Goal: Task Accomplishment & Management: Manage account settings

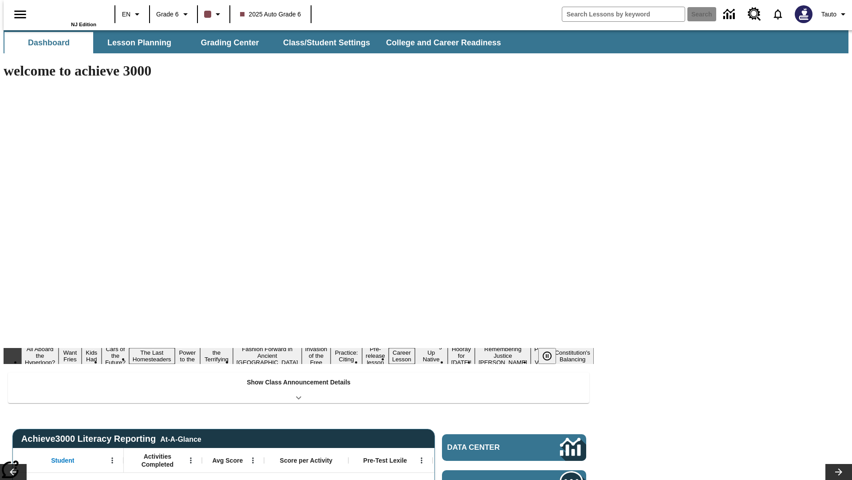
type input "-1"
click at [322, 43] on button "Class/Student Settings" at bounding box center [327, 42] width 102 height 21
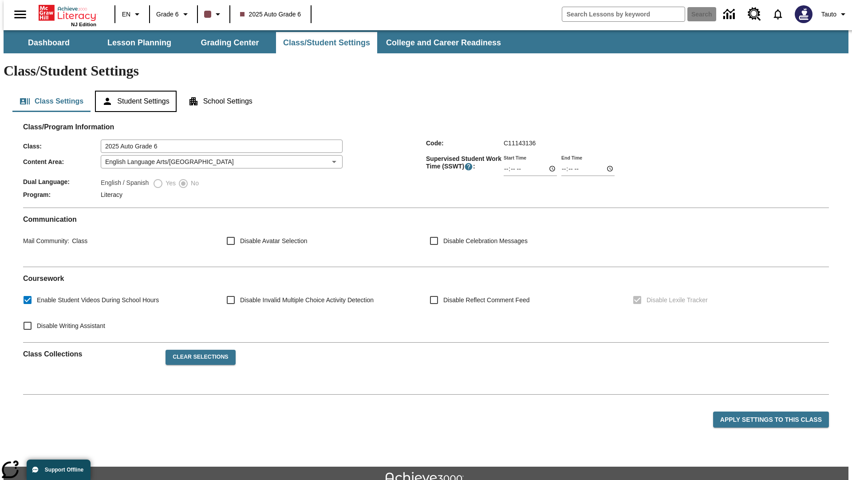
click at [134, 91] on button "Student Settings" at bounding box center [135, 101] width 81 height 21
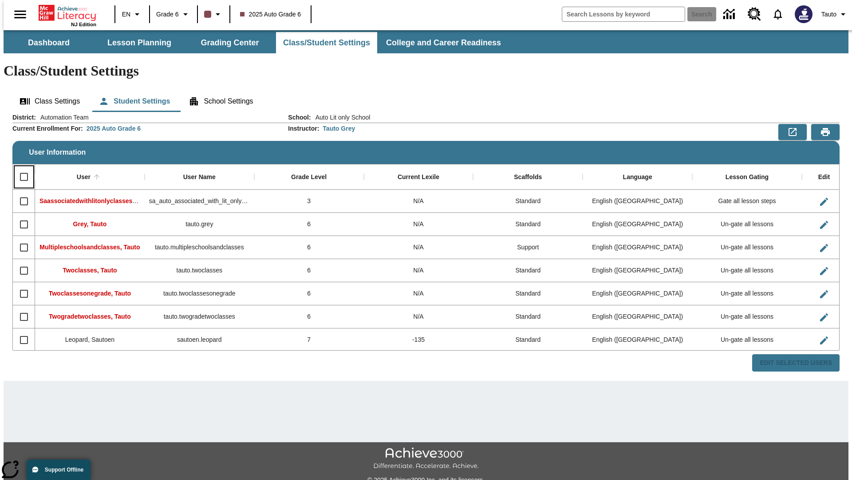
click at [20, 167] on input "Select all rows" at bounding box center [24, 176] width 19 height 19
checkbox input "true"
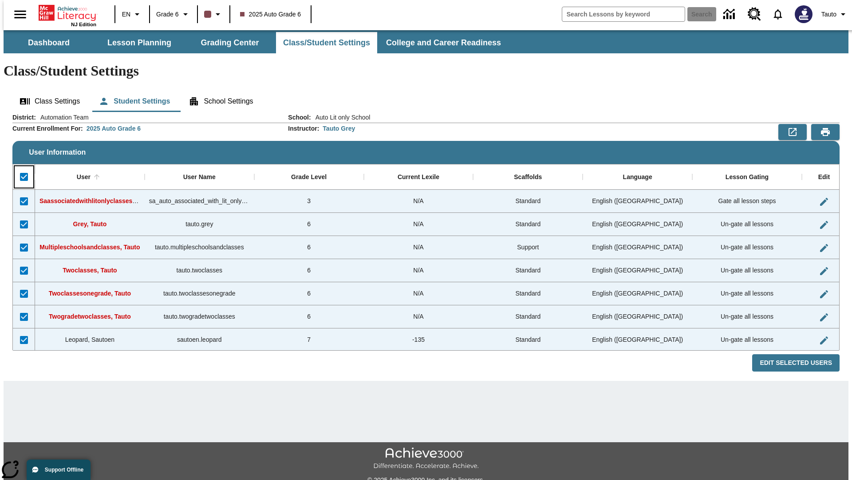
checkbox input "true"
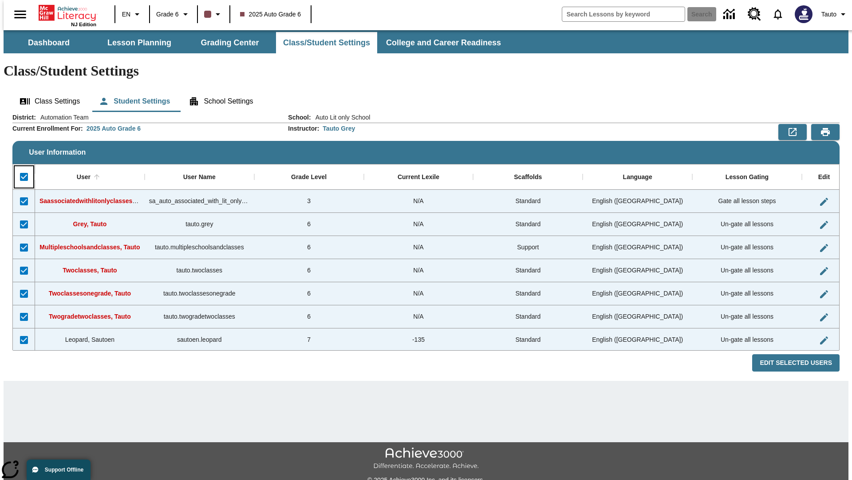
checkbox input "true"
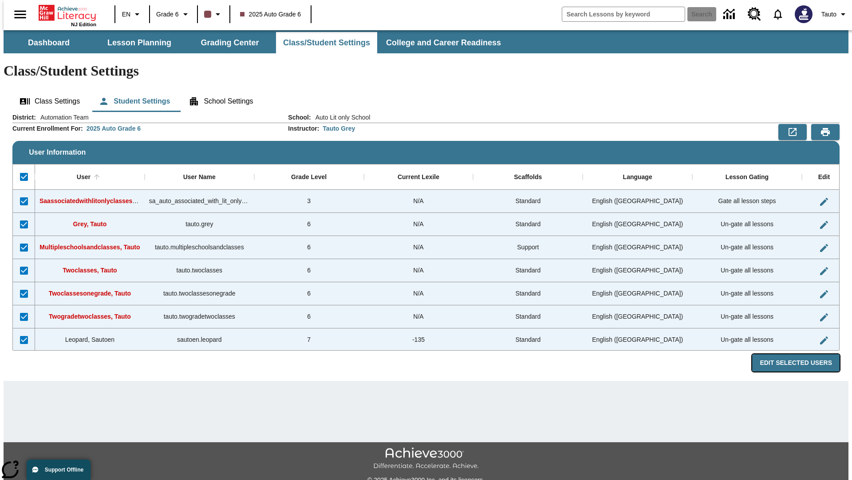
click at [803, 354] on button "Edit Selected Users" at bounding box center [796, 362] width 87 height 17
